Goal: Task Accomplishment & Management: Use online tool/utility

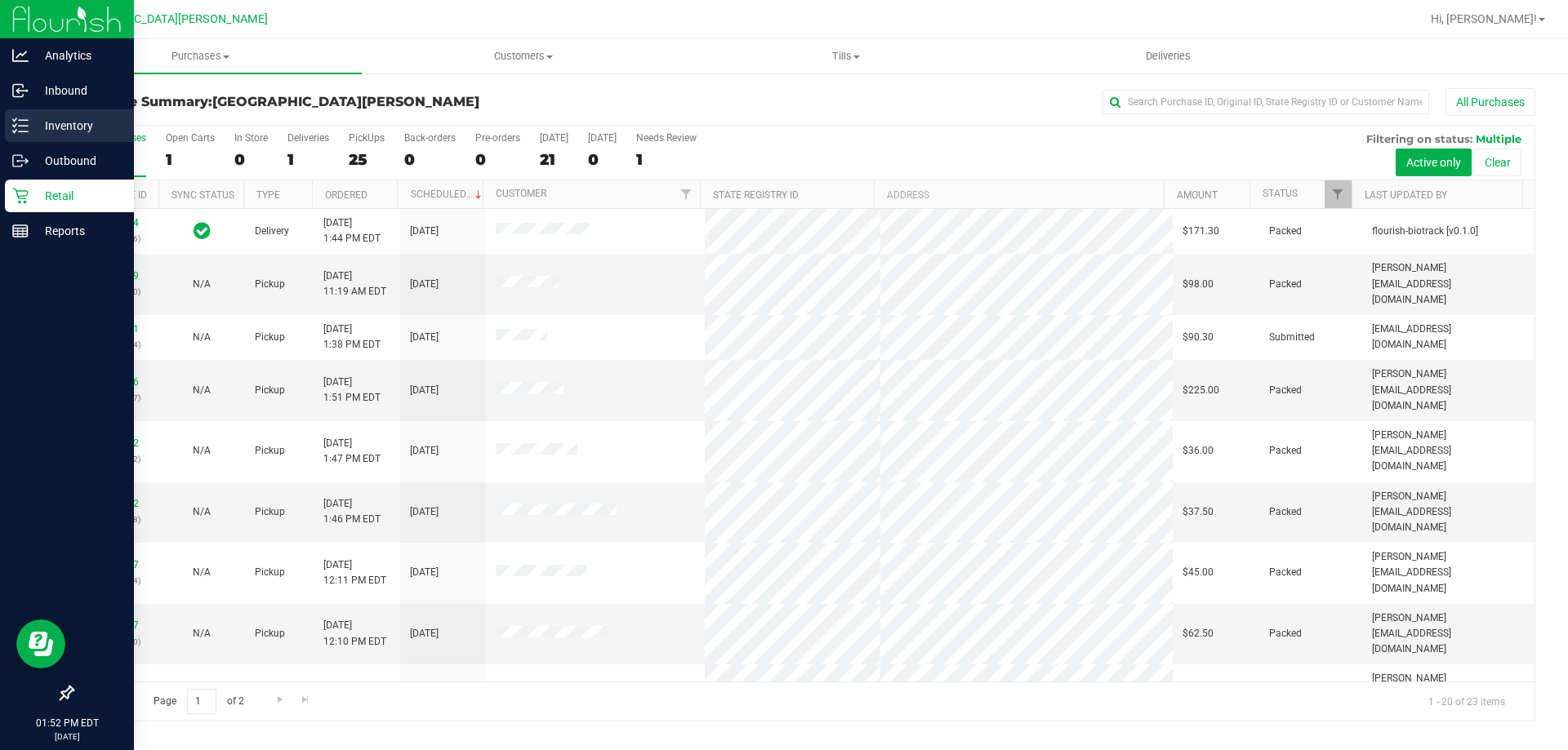
click at [66, 121] on p "Inventory" at bounding box center [78, 125] width 98 height 19
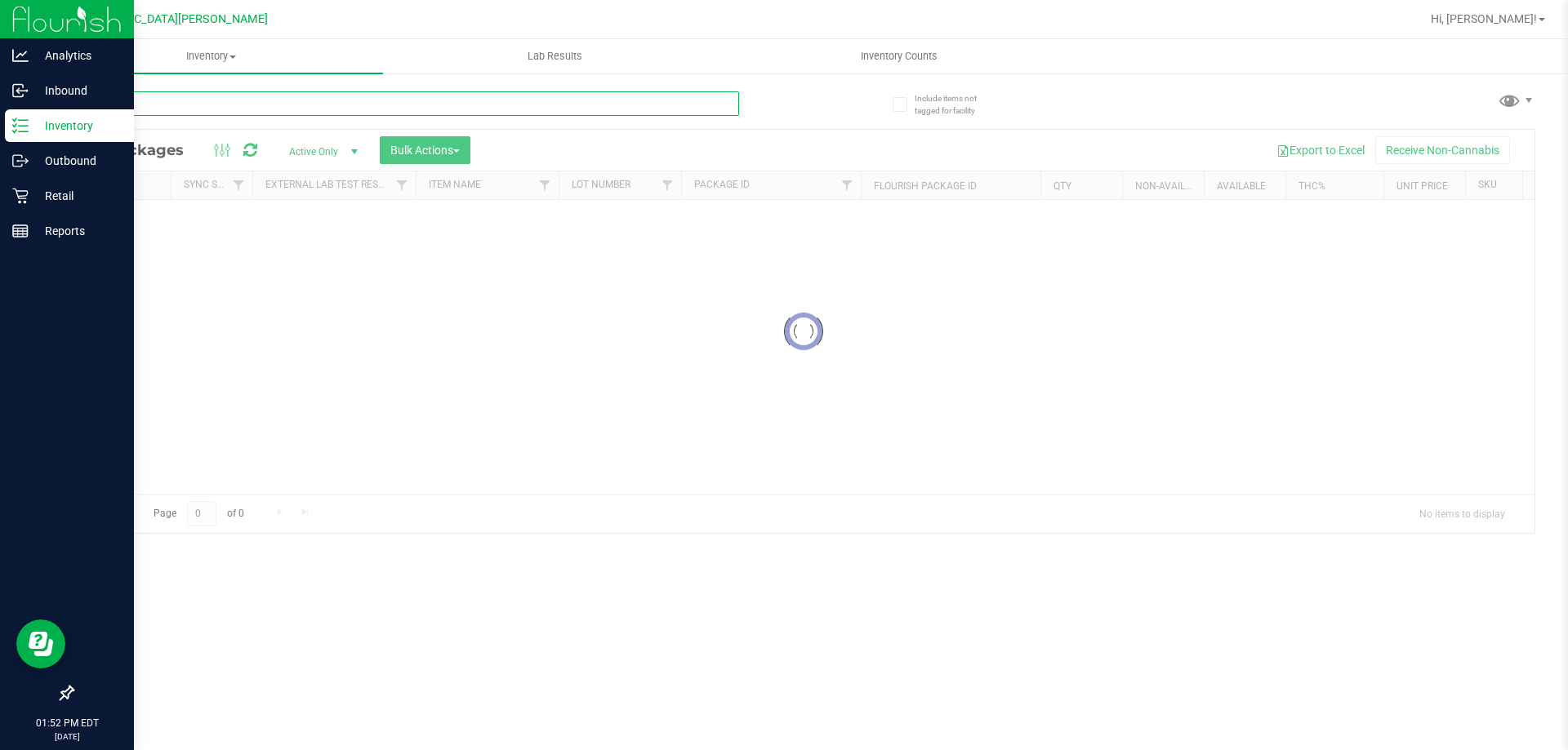
click at [212, 106] on div "Inventory All packages All inventory Waste log Create inventory Lab Results Inv…" at bounding box center [803, 394] width 1529 height 711
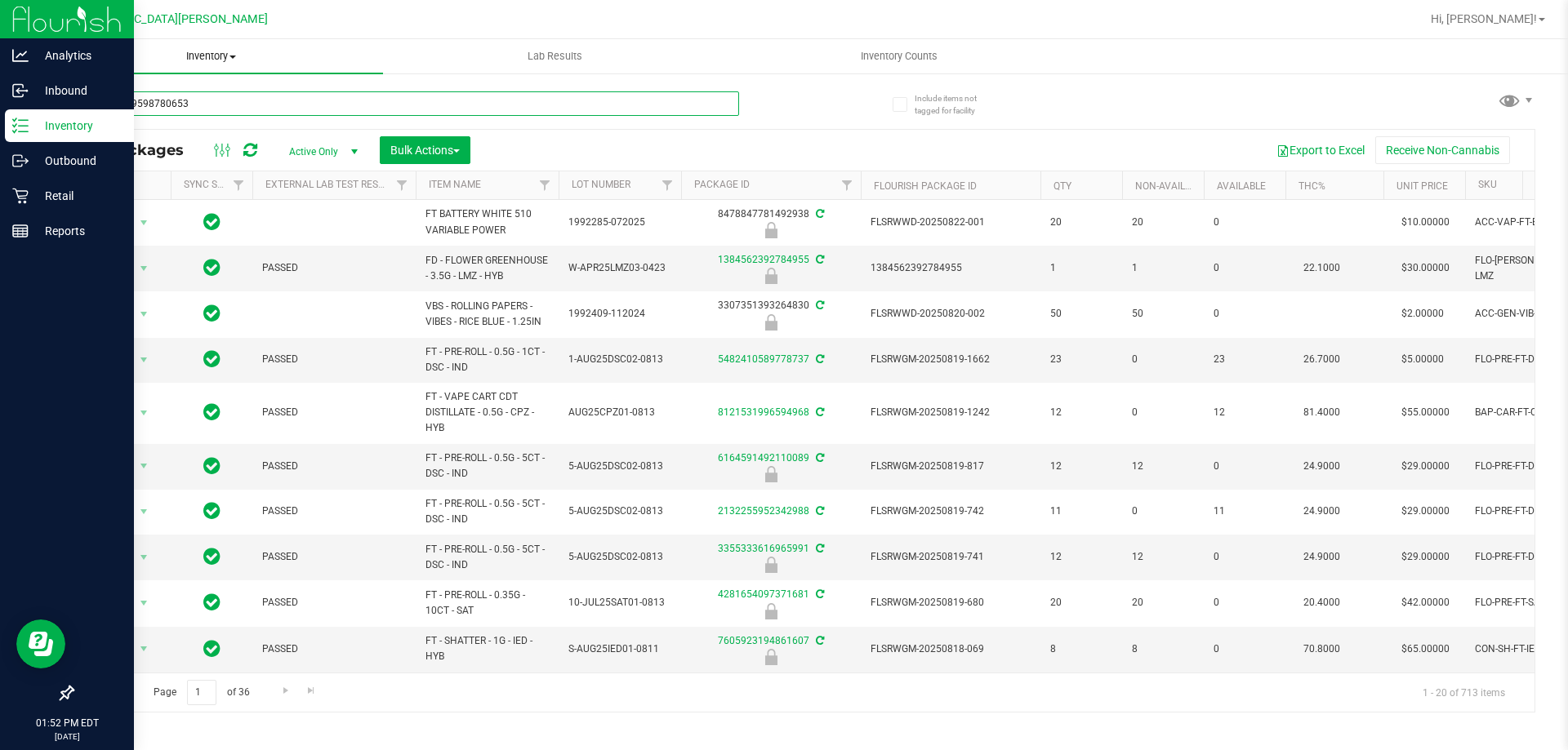
type input "0886049598780653"
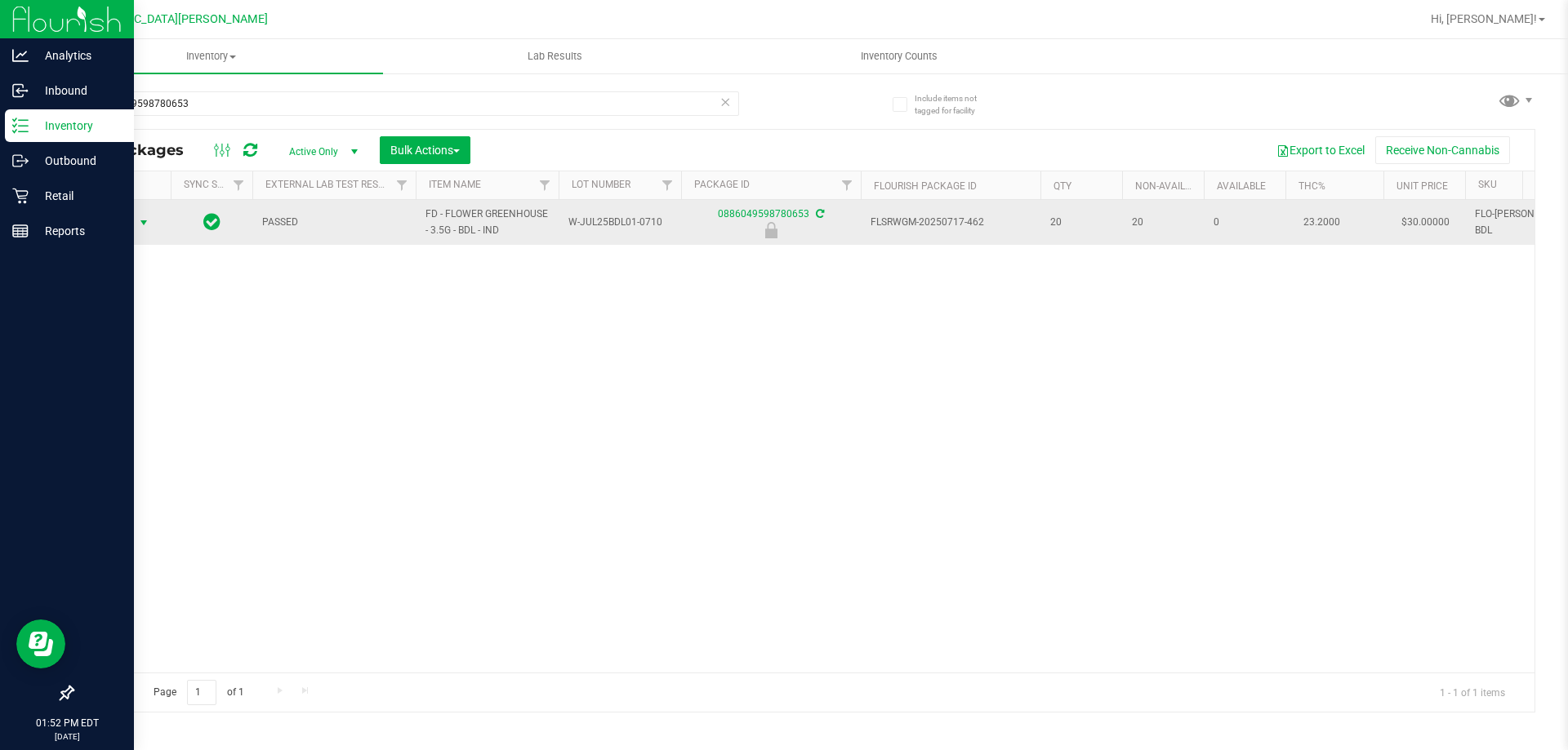
click at [142, 225] on span "select" at bounding box center [144, 223] width 13 height 13
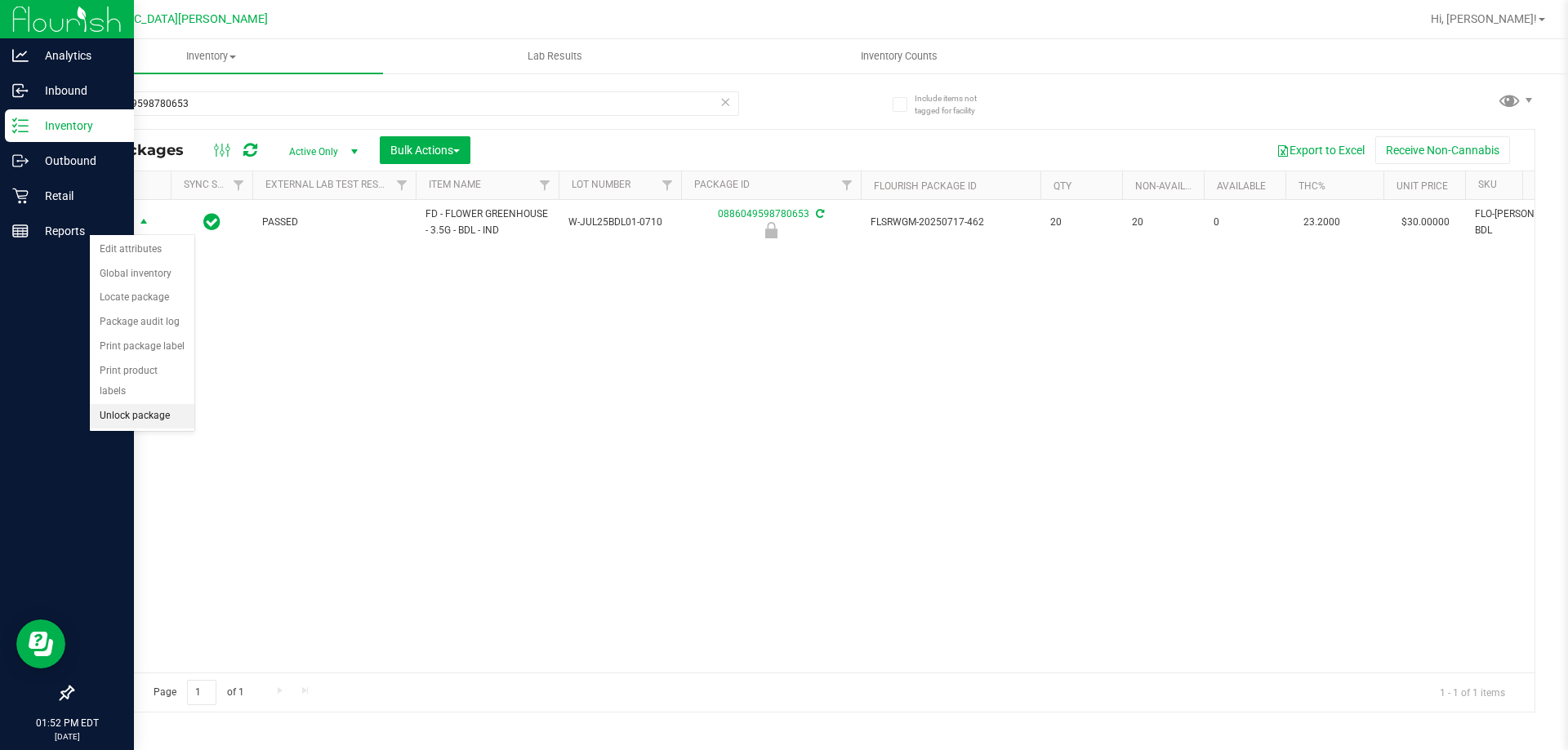
click at [130, 404] on li "Unlock package" at bounding box center [141, 416] width 104 height 25
